Goal: Information Seeking & Learning: Learn about a topic

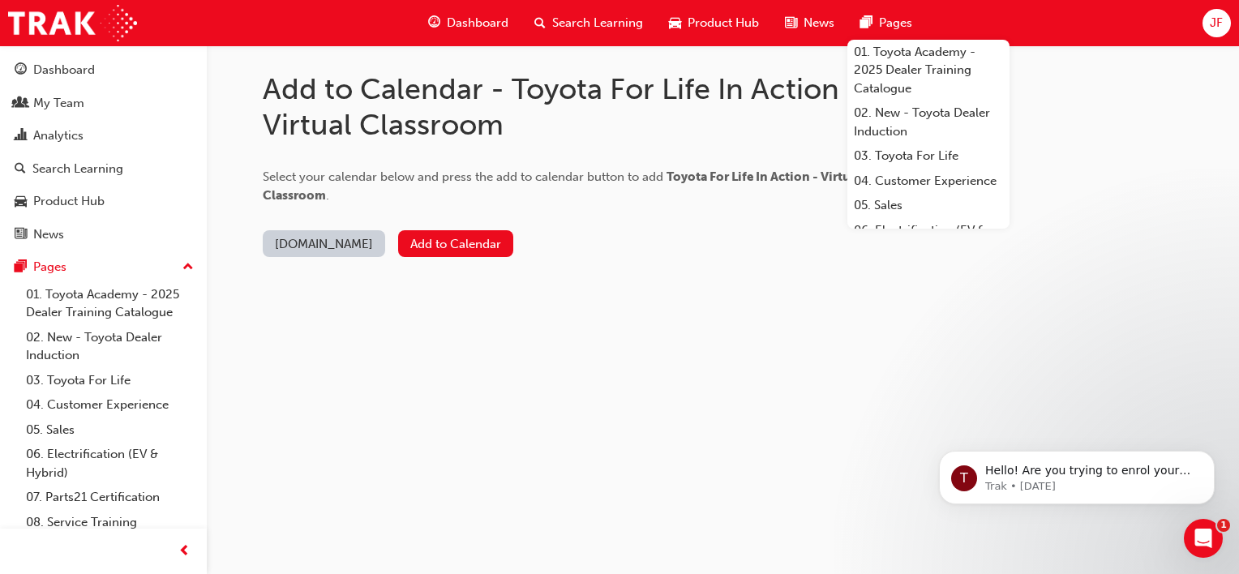
click at [473, 26] on span "Dashboard" at bounding box center [478, 23] width 62 height 19
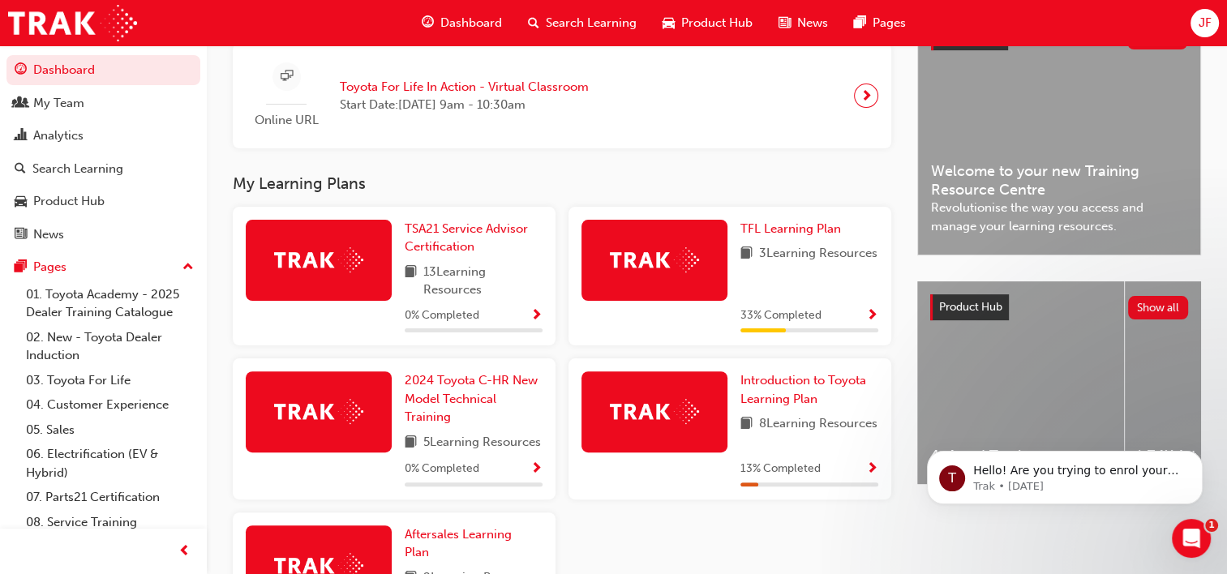
scroll to position [405, 0]
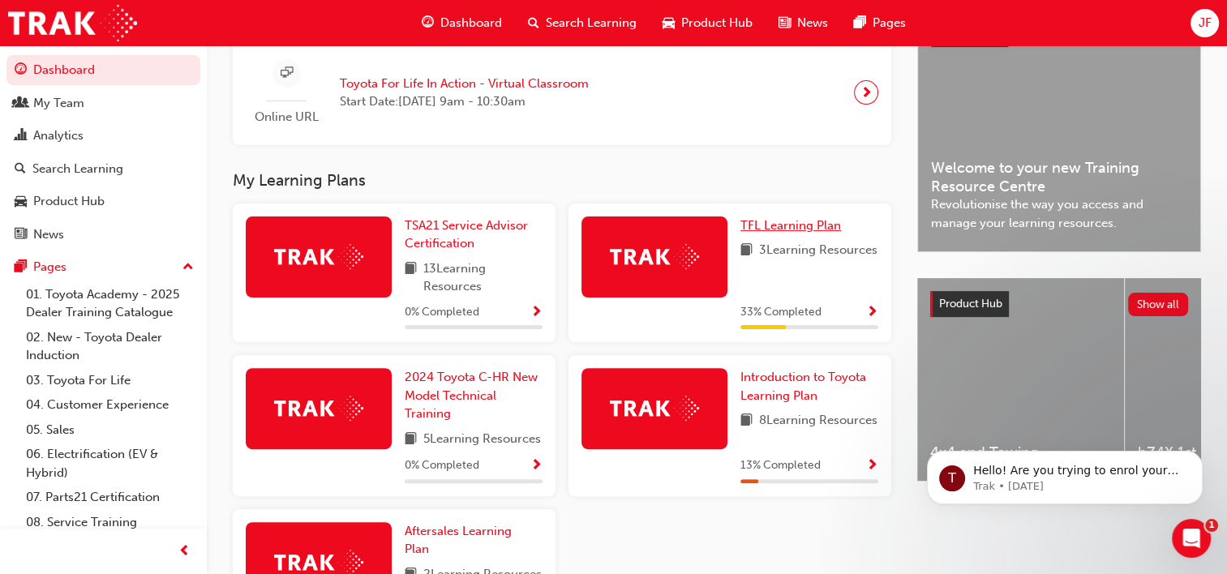
click at [786, 227] on span "TFL Learning Plan" at bounding box center [790, 225] width 101 height 15
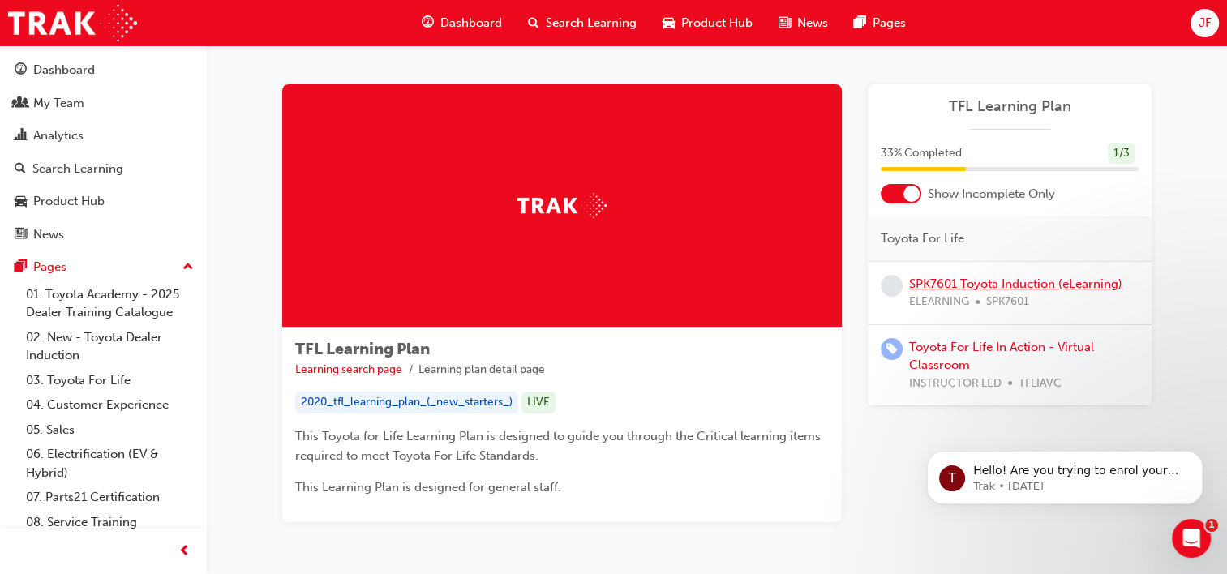
click at [973, 288] on link "SPK7601 Toyota Induction (eLearning)" at bounding box center [1015, 283] width 213 height 15
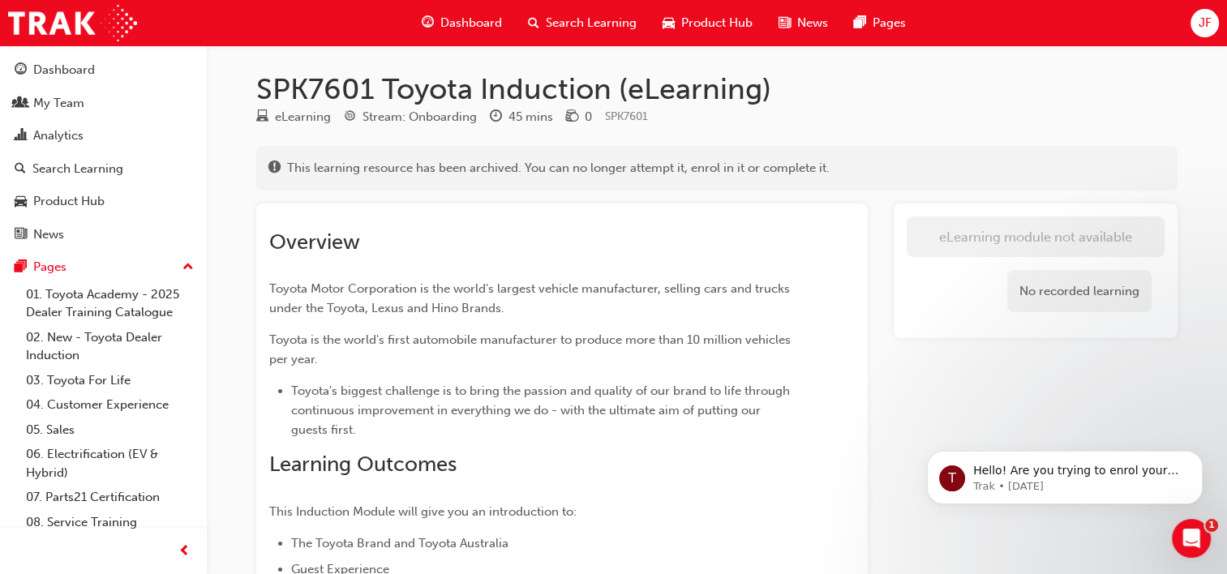
click at [478, 29] on span "Dashboard" at bounding box center [471, 23] width 62 height 19
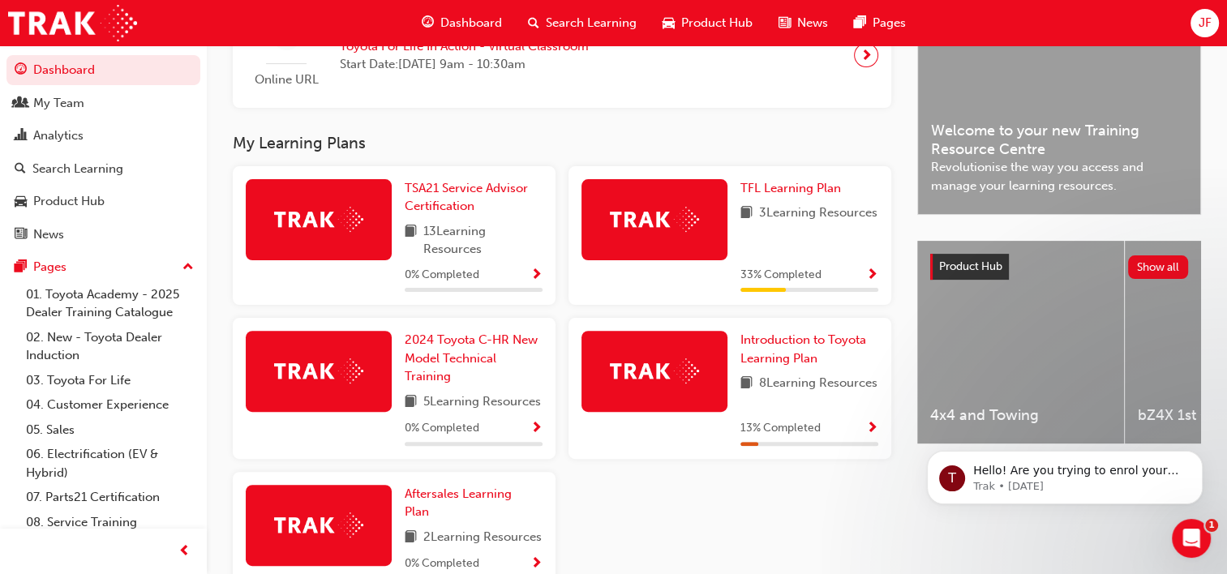
scroll to position [486, 0]
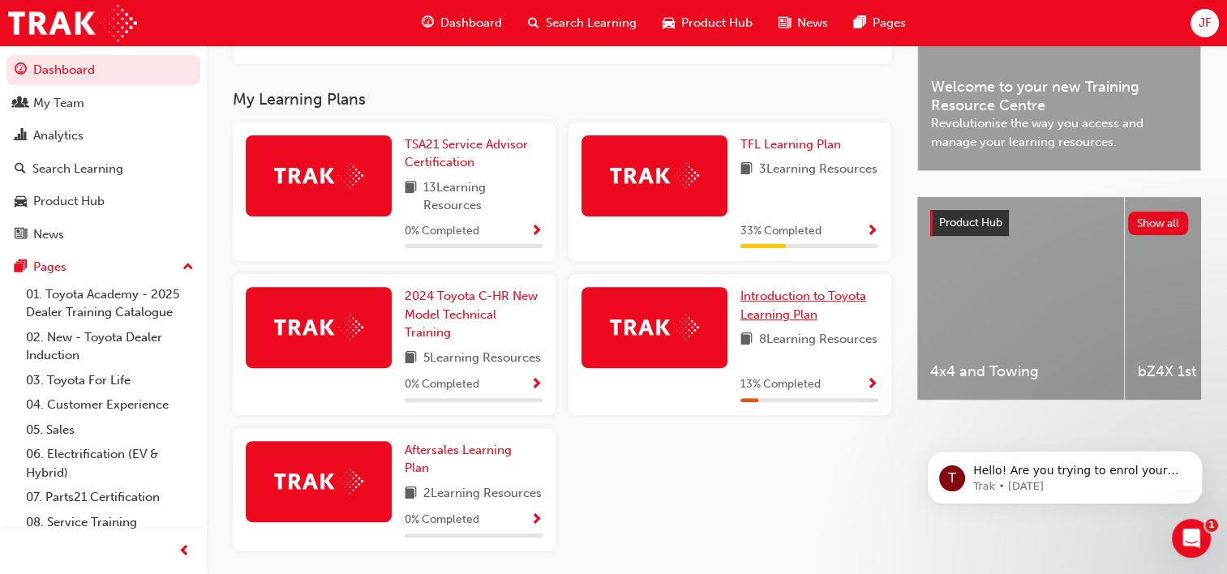
click at [798, 314] on span "Introduction to Toyota Learning Plan" at bounding box center [803, 305] width 126 height 33
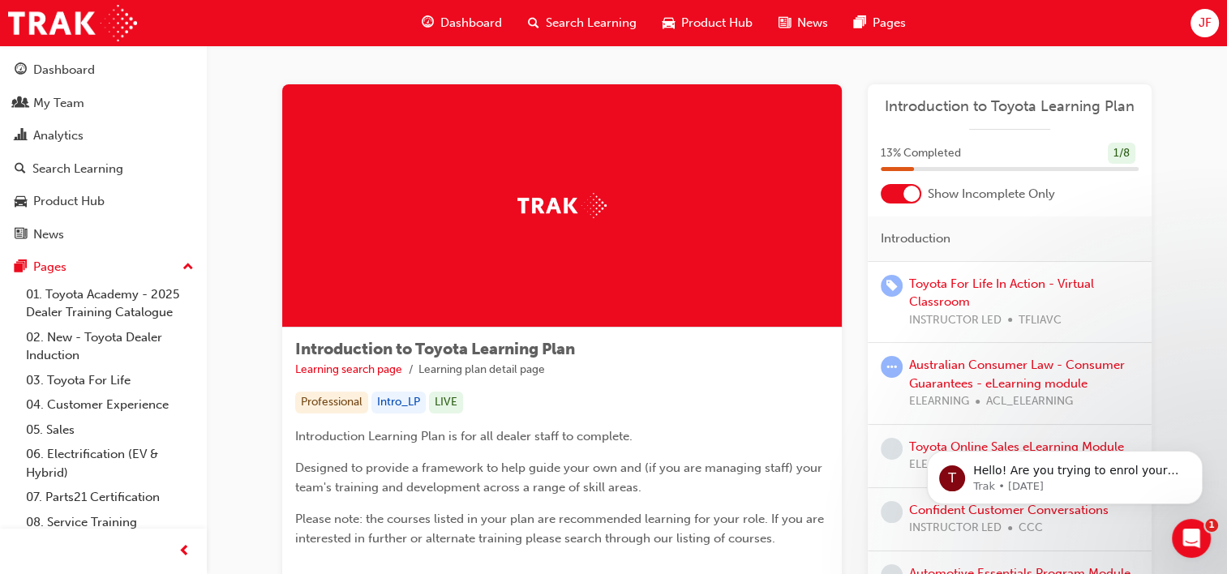
click at [467, 24] on span "Dashboard" at bounding box center [471, 23] width 62 height 19
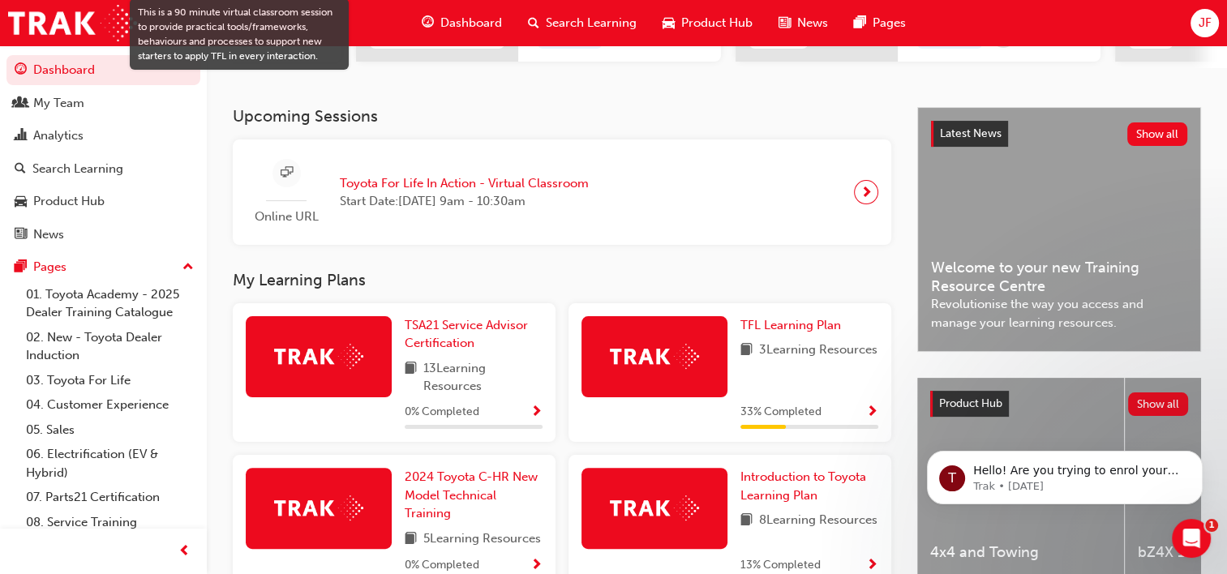
scroll to position [405, 0]
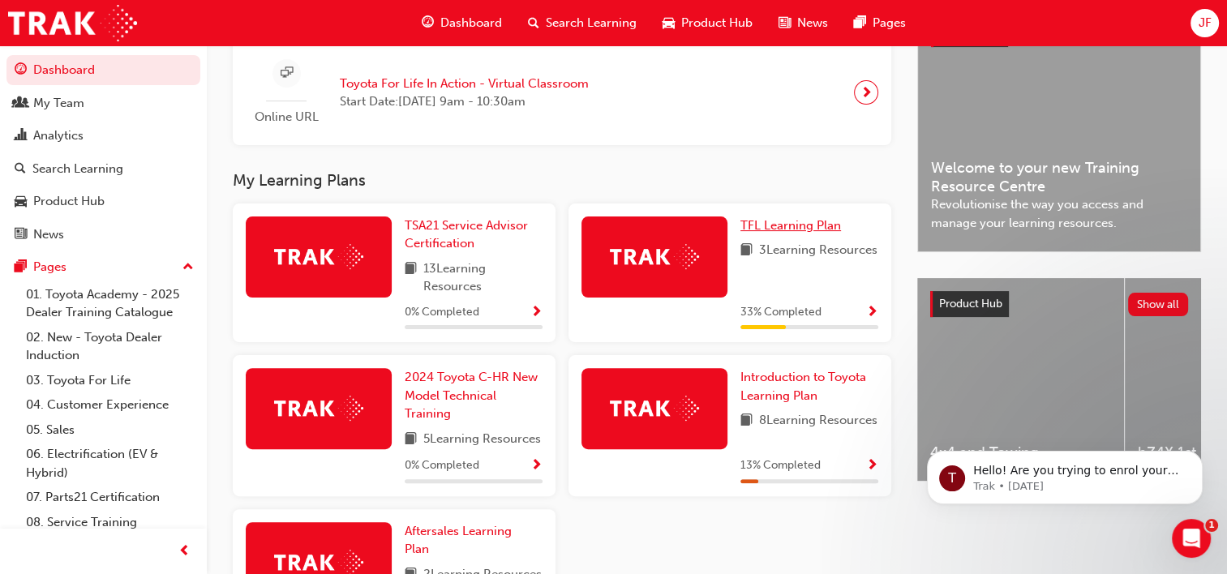
click at [795, 229] on span "TFL Learning Plan" at bounding box center [790, 225] width 101 height 15
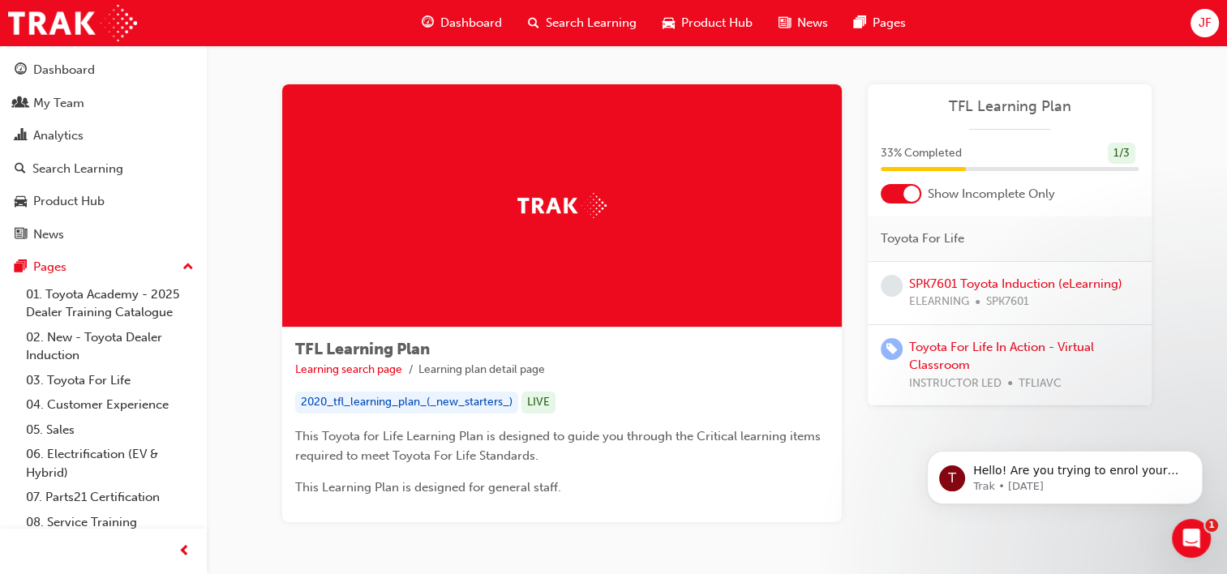
click at [448, 19] on span "Dashboard" at bounding box center [471, 23] width 62 height 19
